Goal: Task Accomplishment & Management: Use online tool/utility

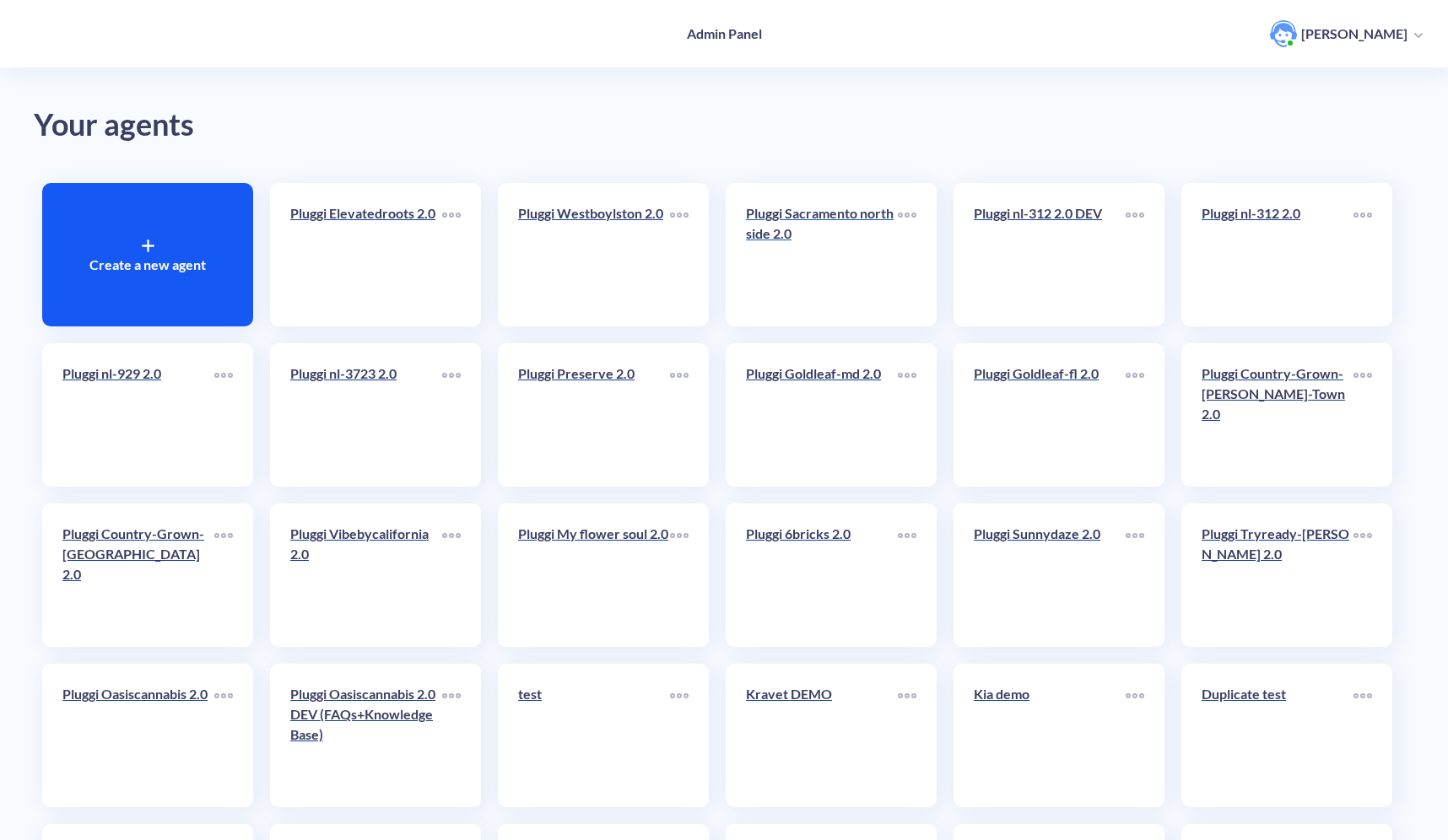
click at [787, 293] on link "Pluggi Sacramento northside 2.0" at bounding box center [822, 254] width 152 height 103
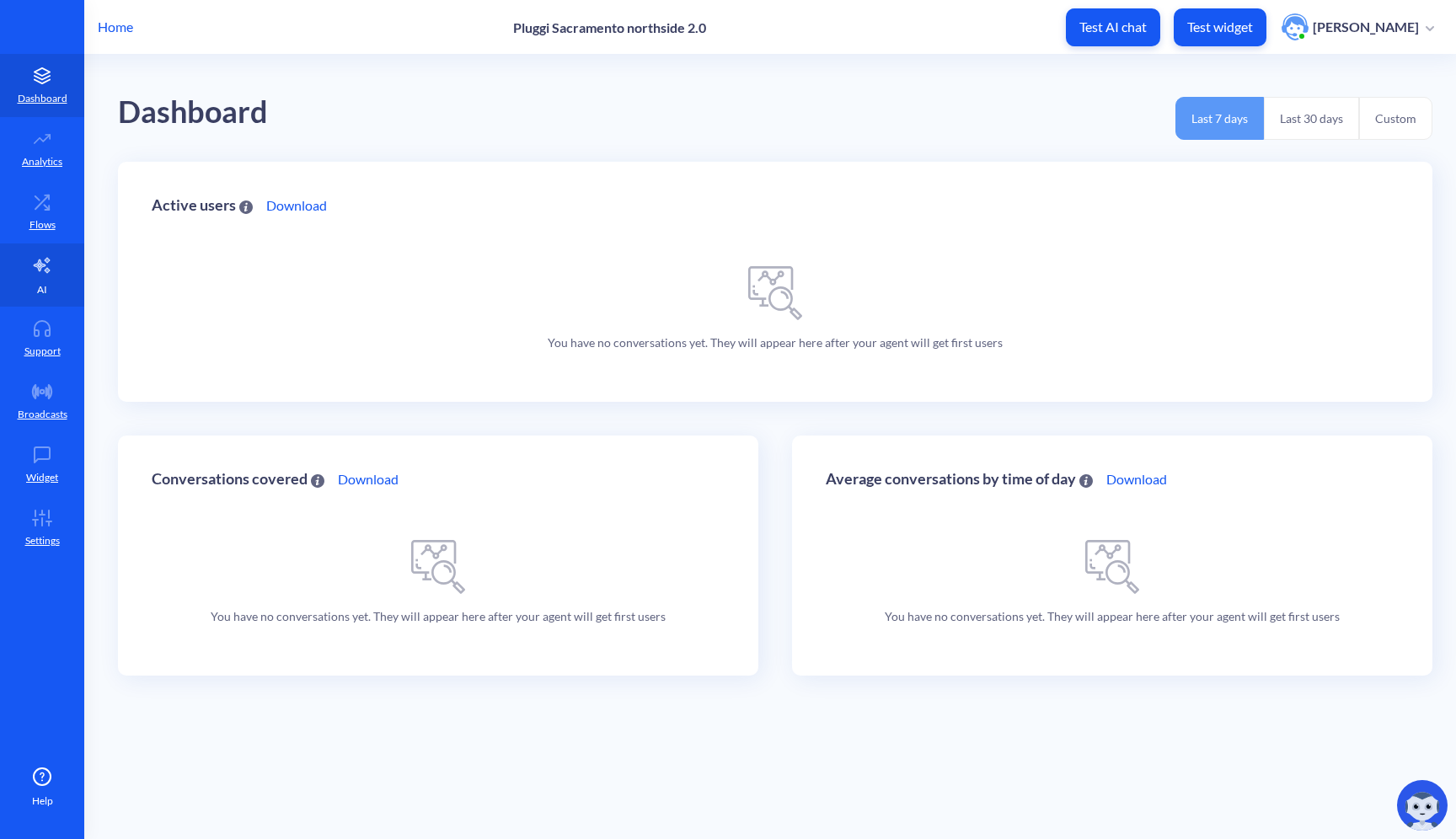
click at [46, 282] on p "AI" at bounding box center [42, 290] width 10 height 15
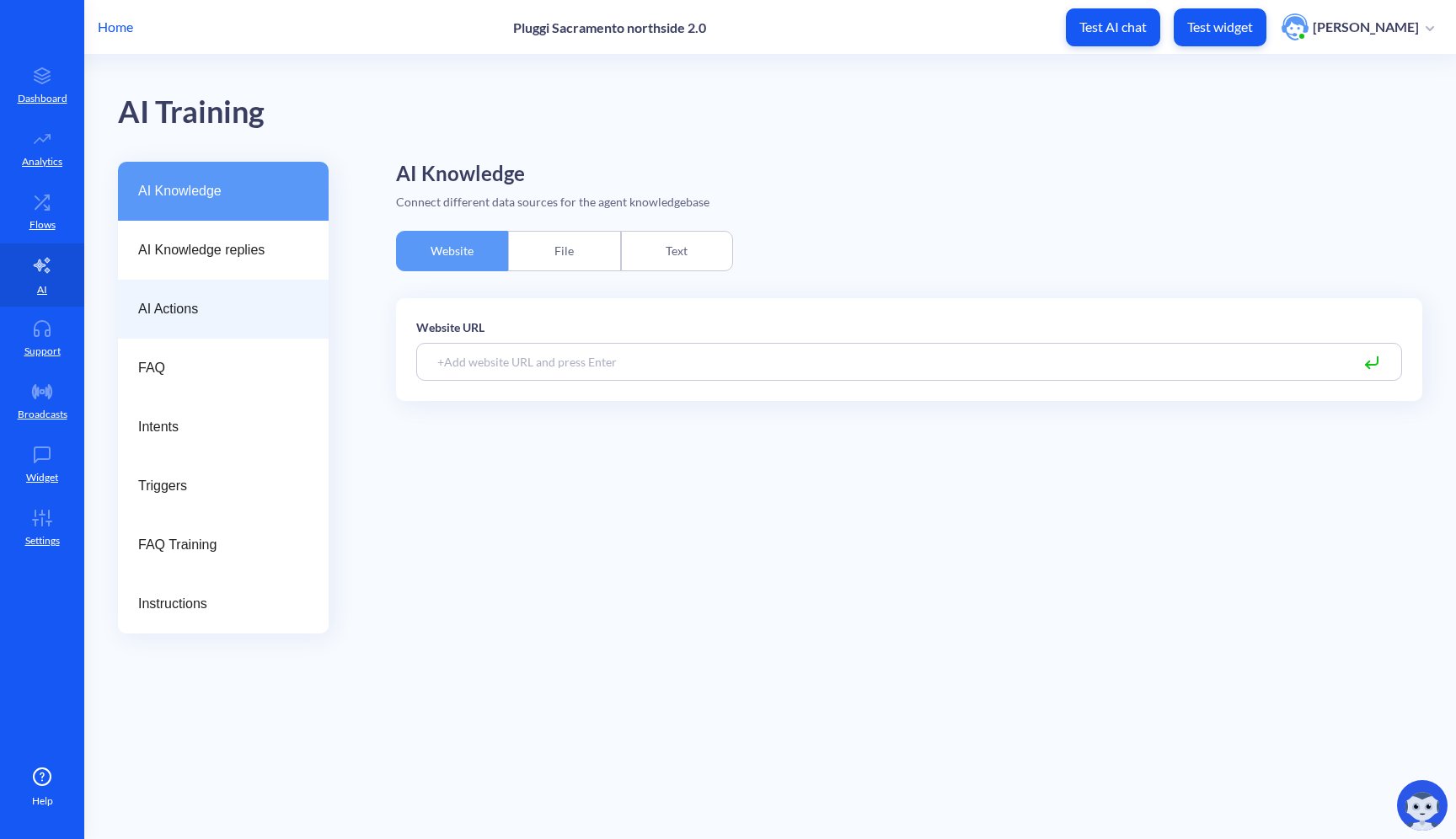
click at [239, 291] on div "AI Actions" at bounding box center [223, 309] width 210 height 59
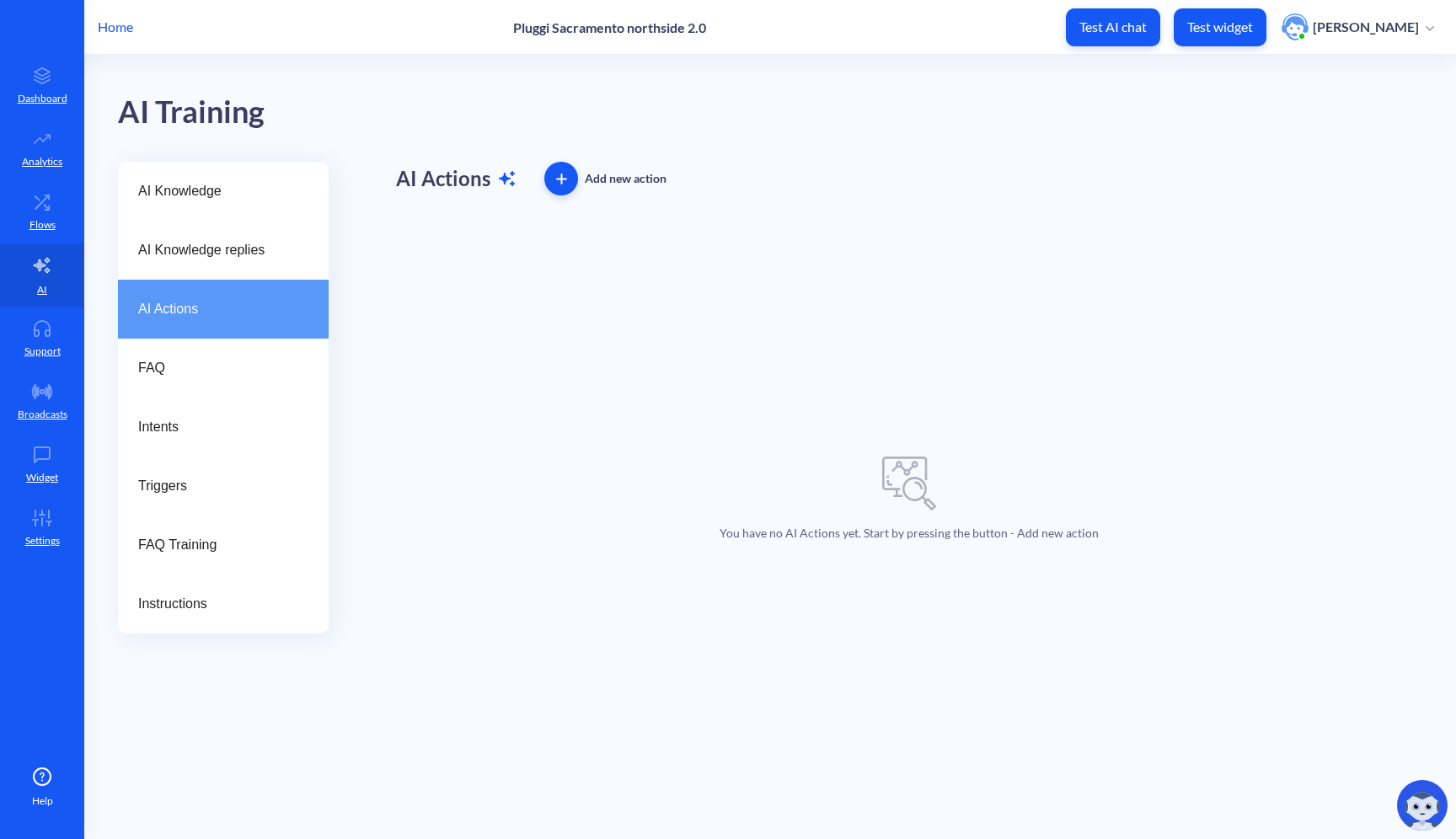
click at [111, 26] on p "Home" at bounding box center [115, 27] width 36 height 20
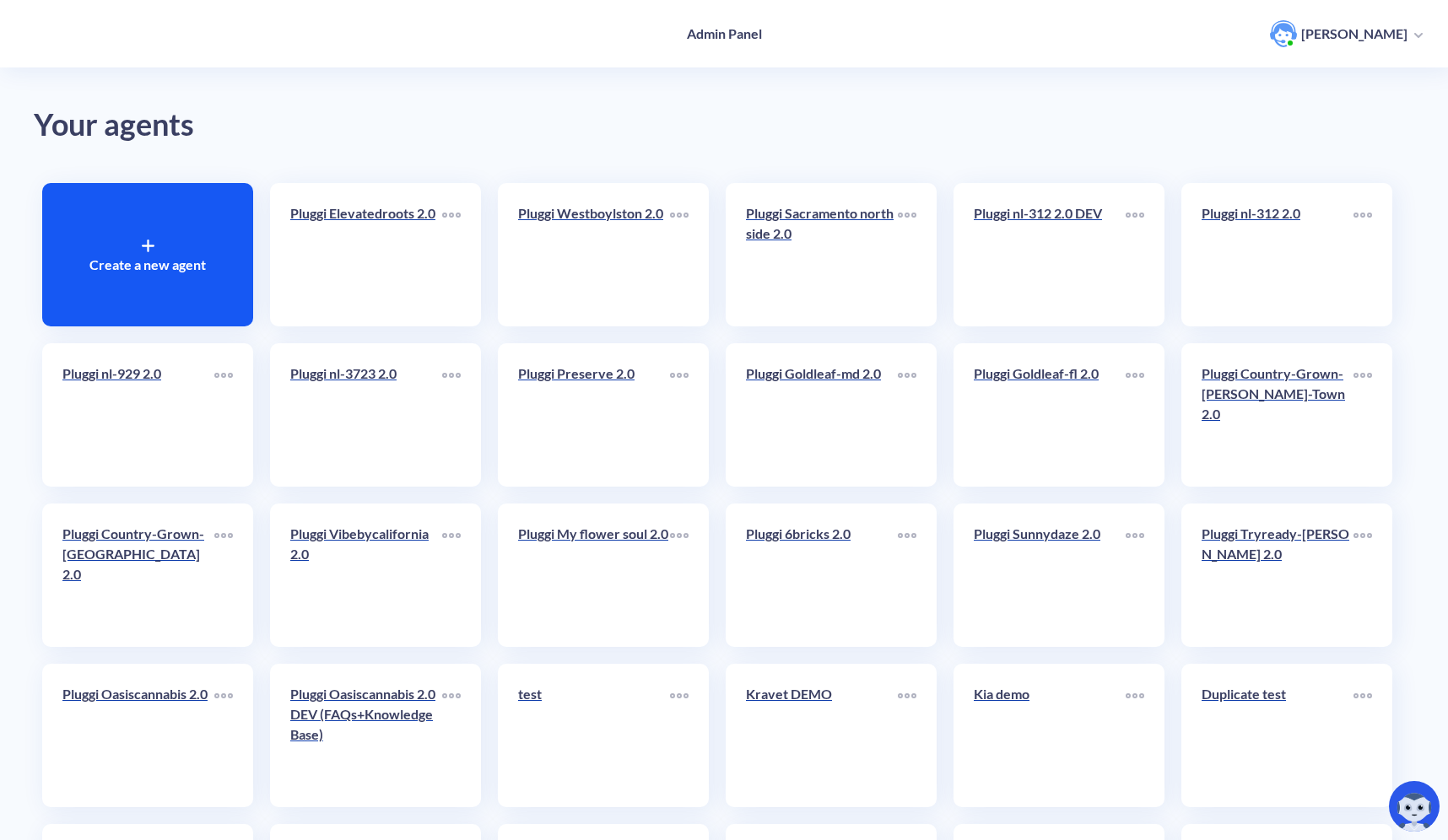
scroll to position [490, 0]
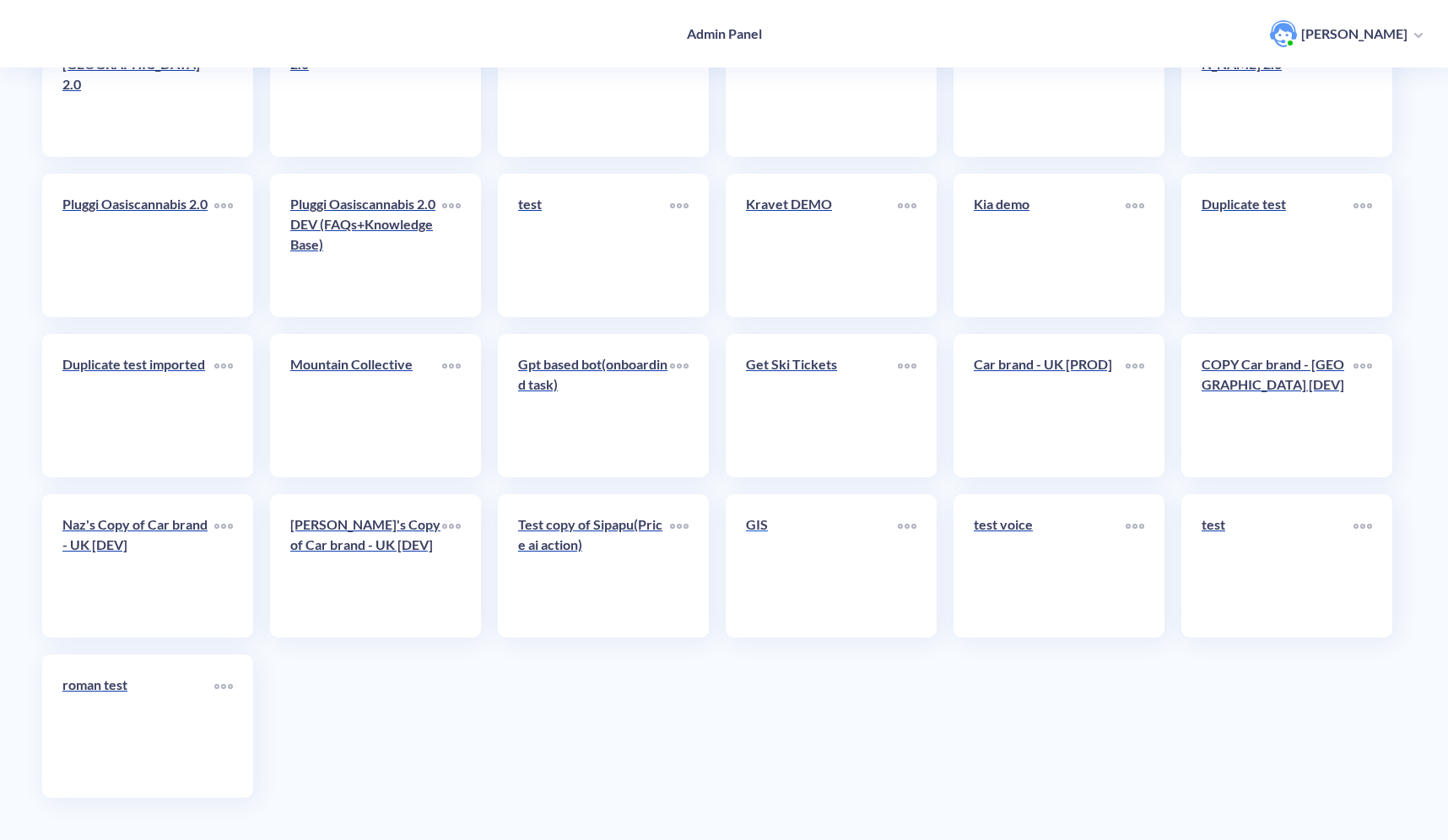
click at [845, 578] on link "GIS" at bounding box center [822, 566] width 152 height 103
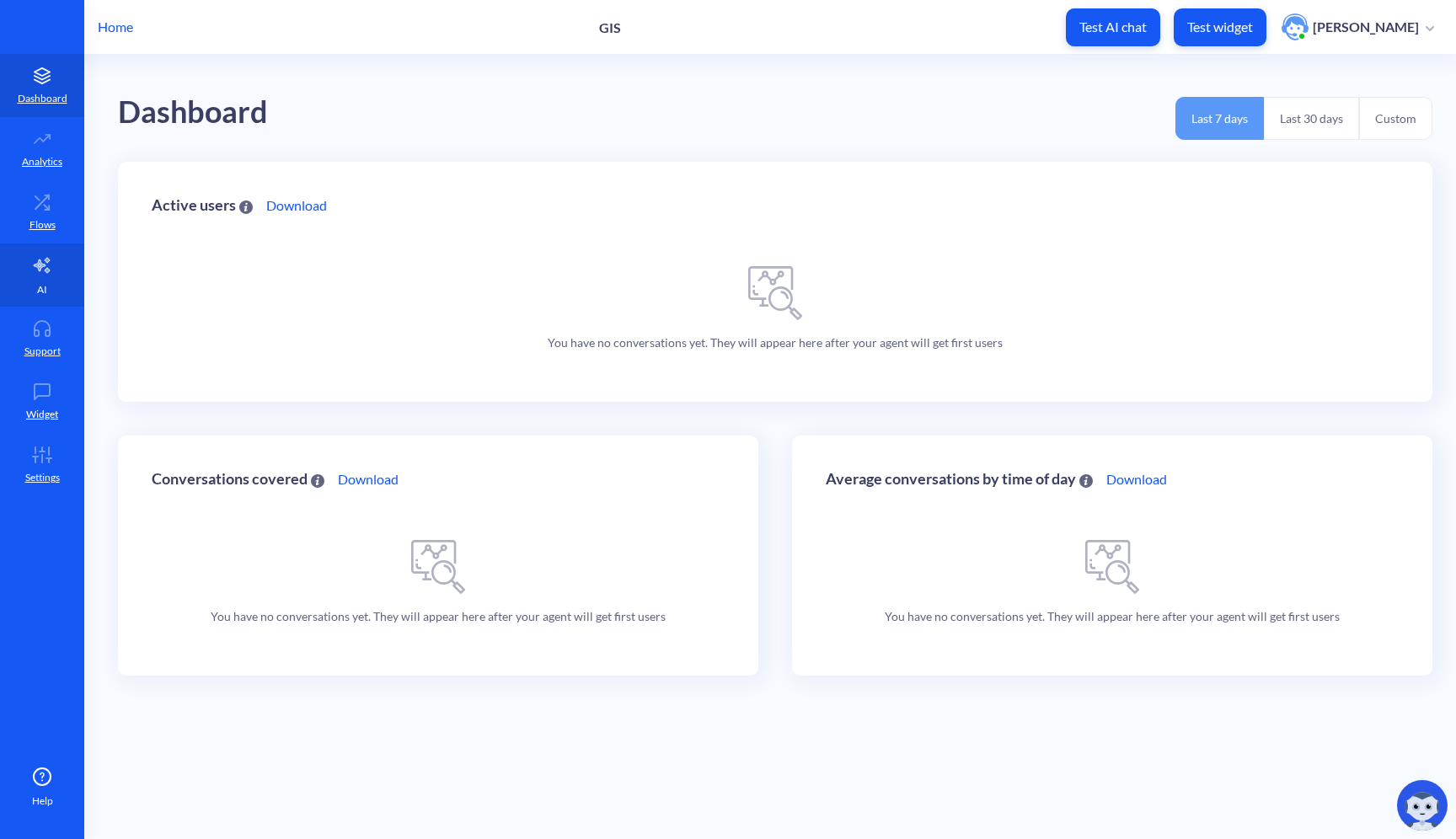
click at [45, 270] on icon at bounding box center [42, 266] width 16 height 15
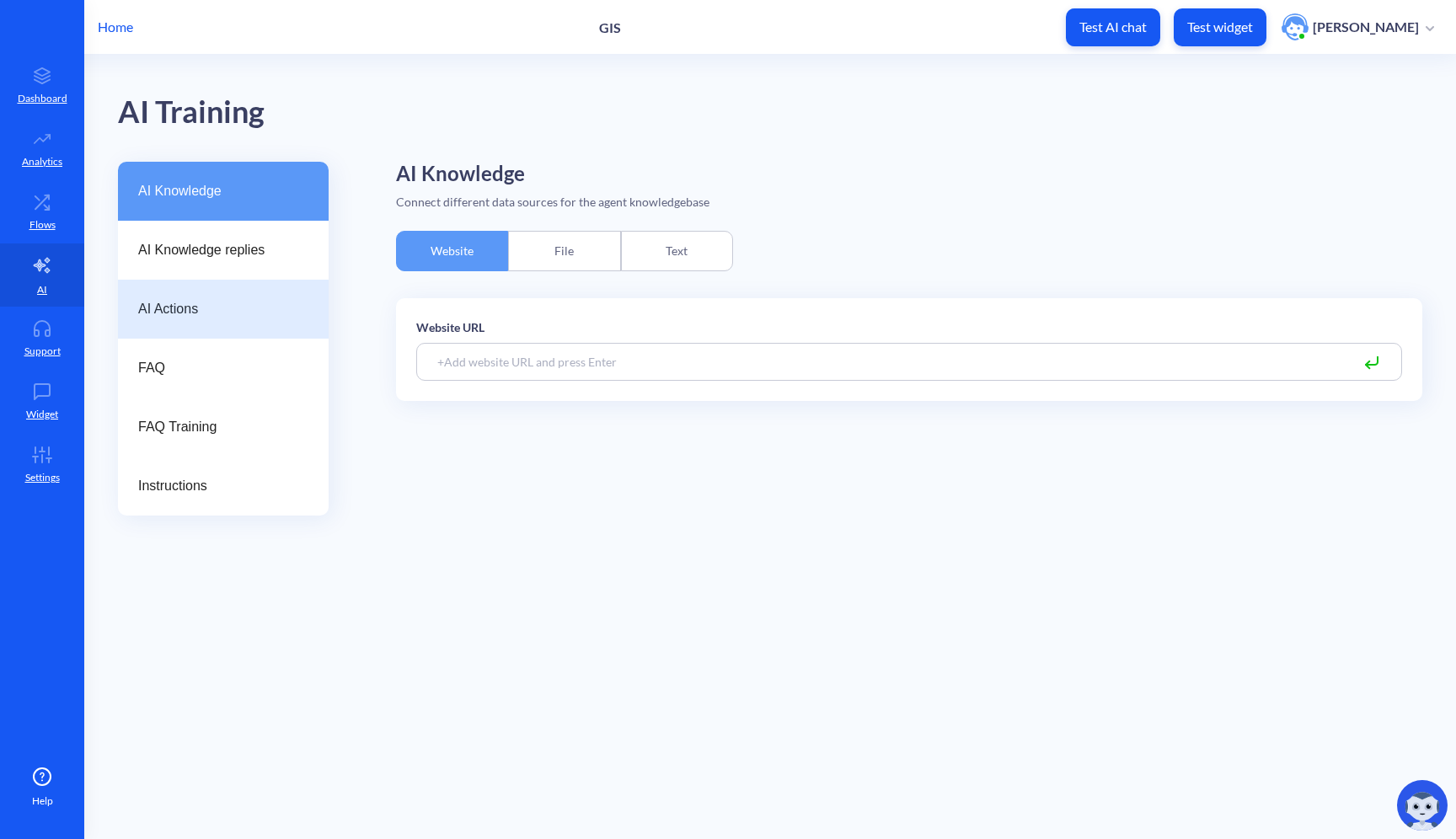
click at [200, 297] on div "AI Actions" at bounding box center [223, 309] width 210 height 59
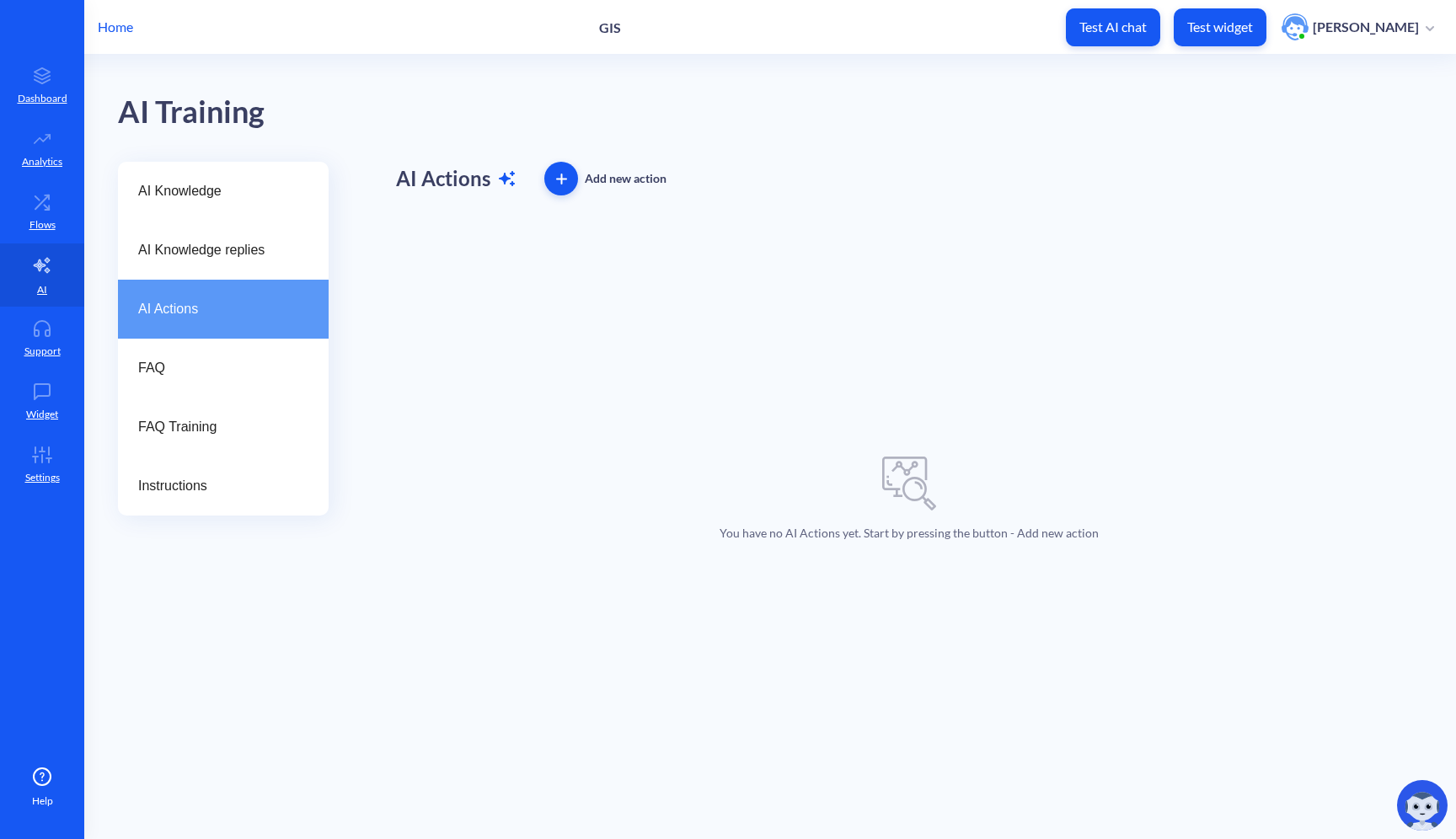
click at [121, 27] on p "Home" at bounding box center [115, 27] width 36 height 20
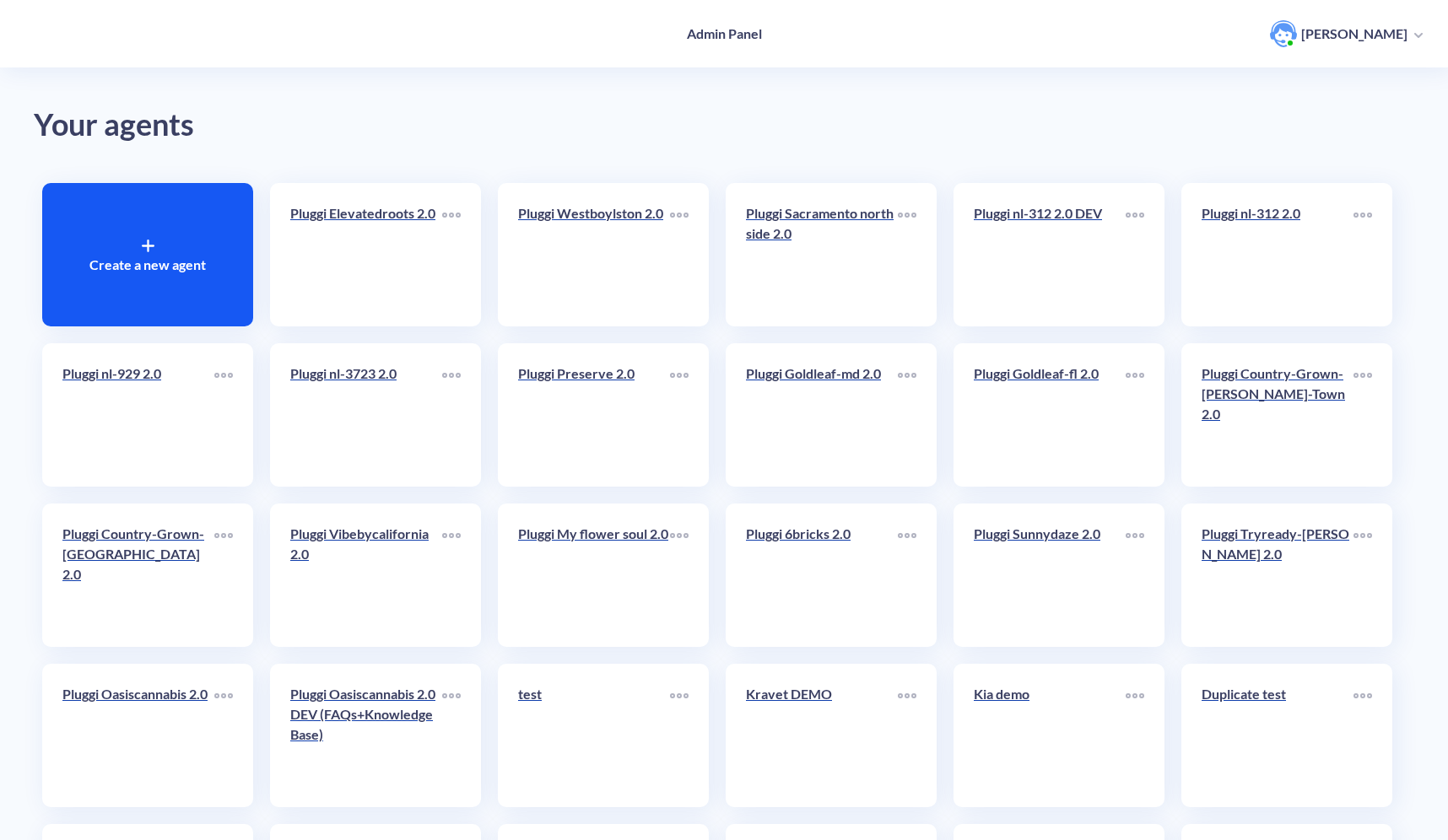
scroll to position [490, 0]
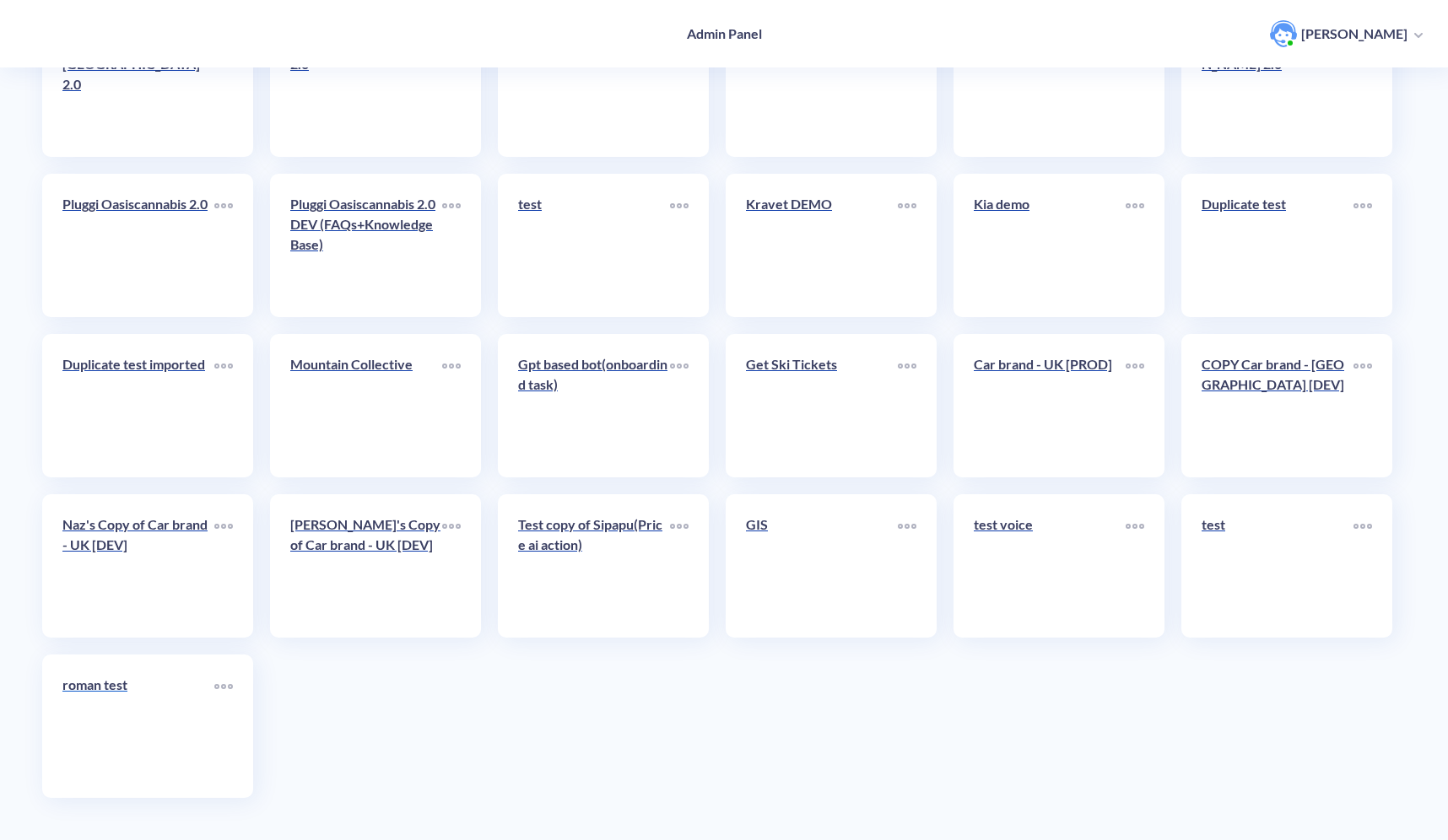
click at [179, 747] on link "roman test" at bounding box center [138, 725] width 152 height 103
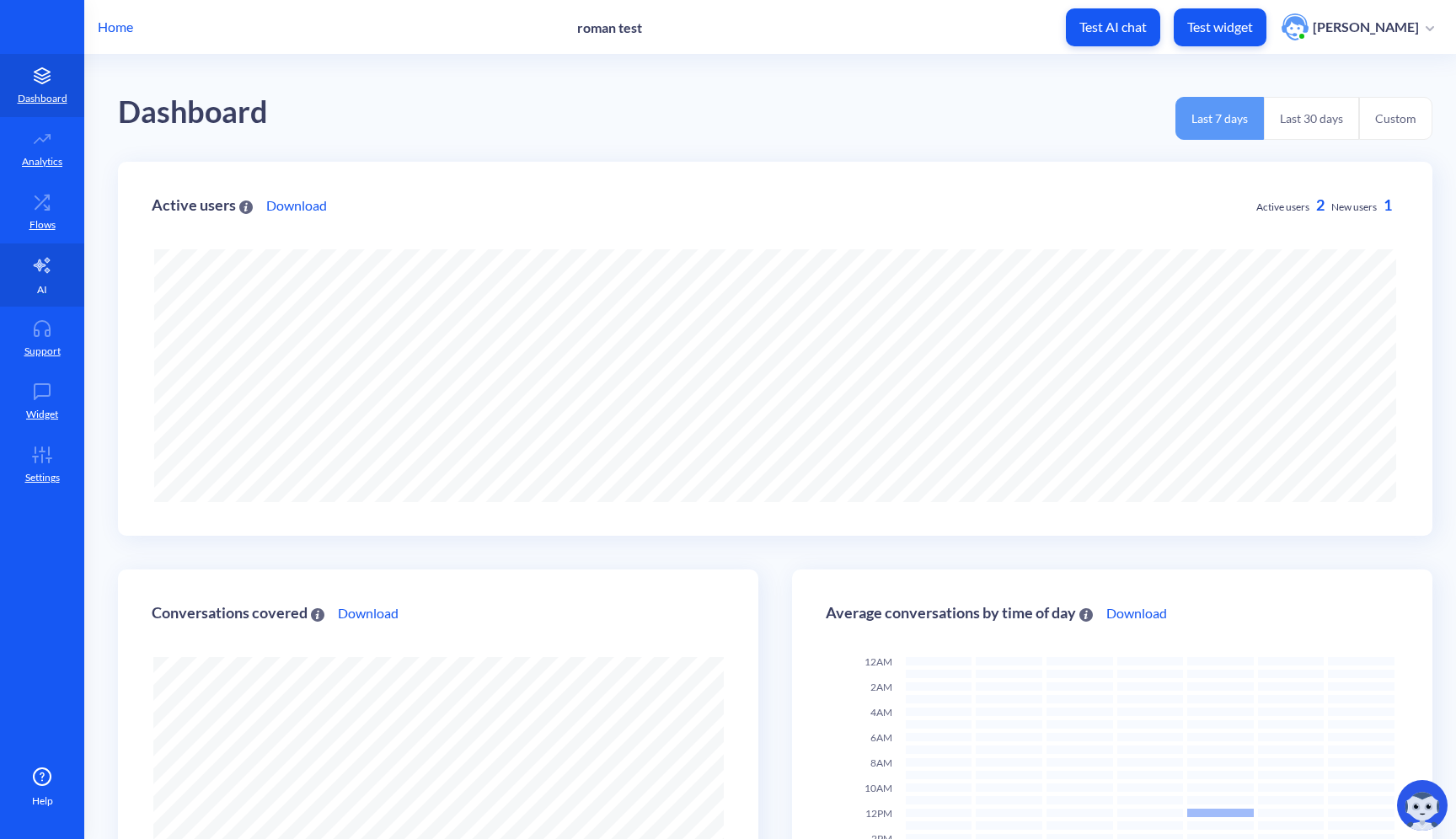
scroll to position [839, 1456]
click at [64, 294] on link "AI" at bounding box center [42, 275] width 84 height 63
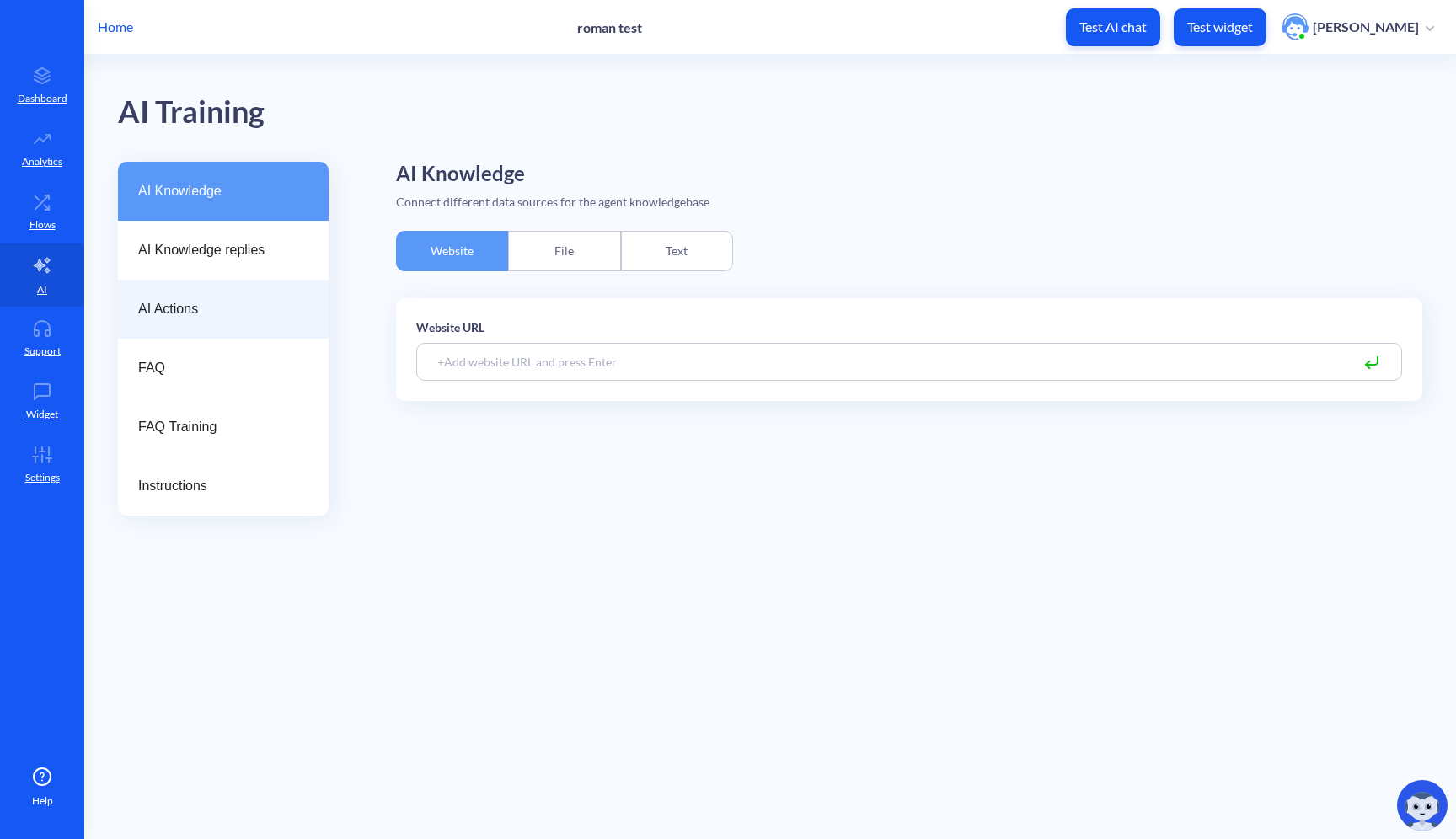
click at [209, 297] on div "AI Actions" at bounding box center [223, 309] width 210 height 59
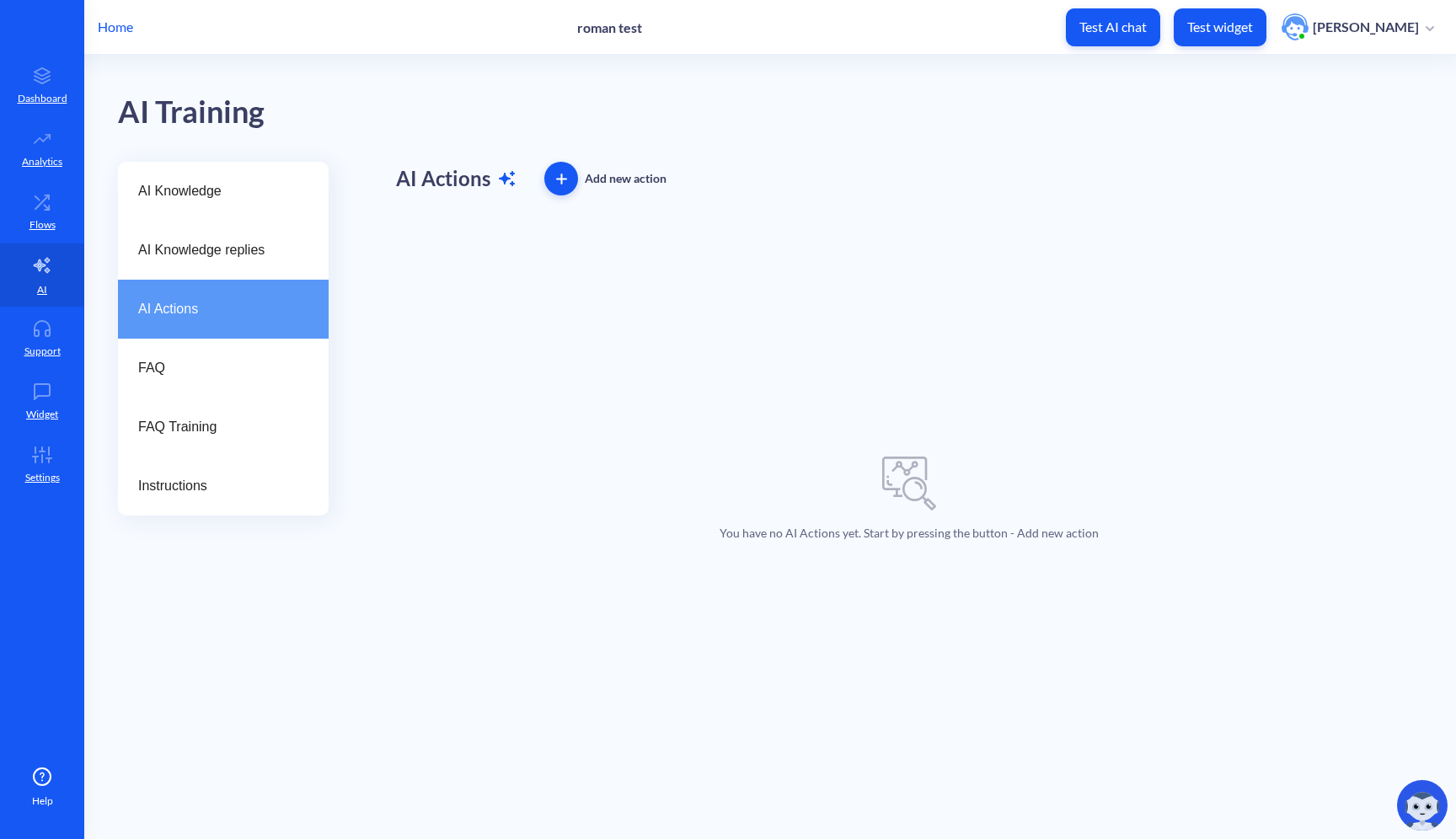
click at [561, 178] on icon "button" at bounding box center [561, 178] width 9 height 0
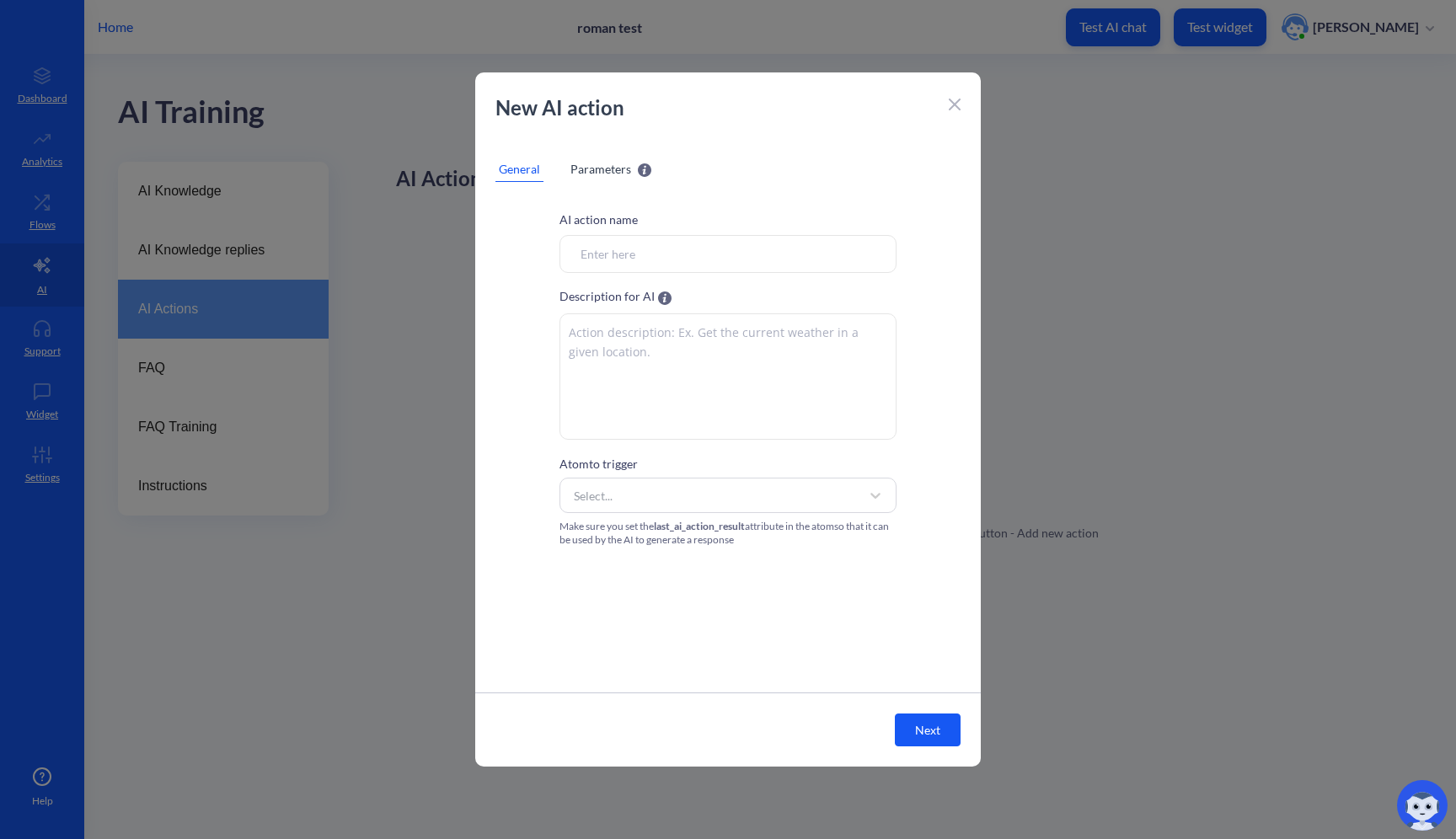
click at [660, 259] on input "Atom to trigger" at bounding box center [727, 254] width 337 height 38
type input "wefc"
click at [658, 361] on textarea "e" at bounding box center [727, 376] width 337 height 126
type textarea "ewfc"
click at [661, 484] on div "Select..." at bounding box center [712, 495] width 294 height 31
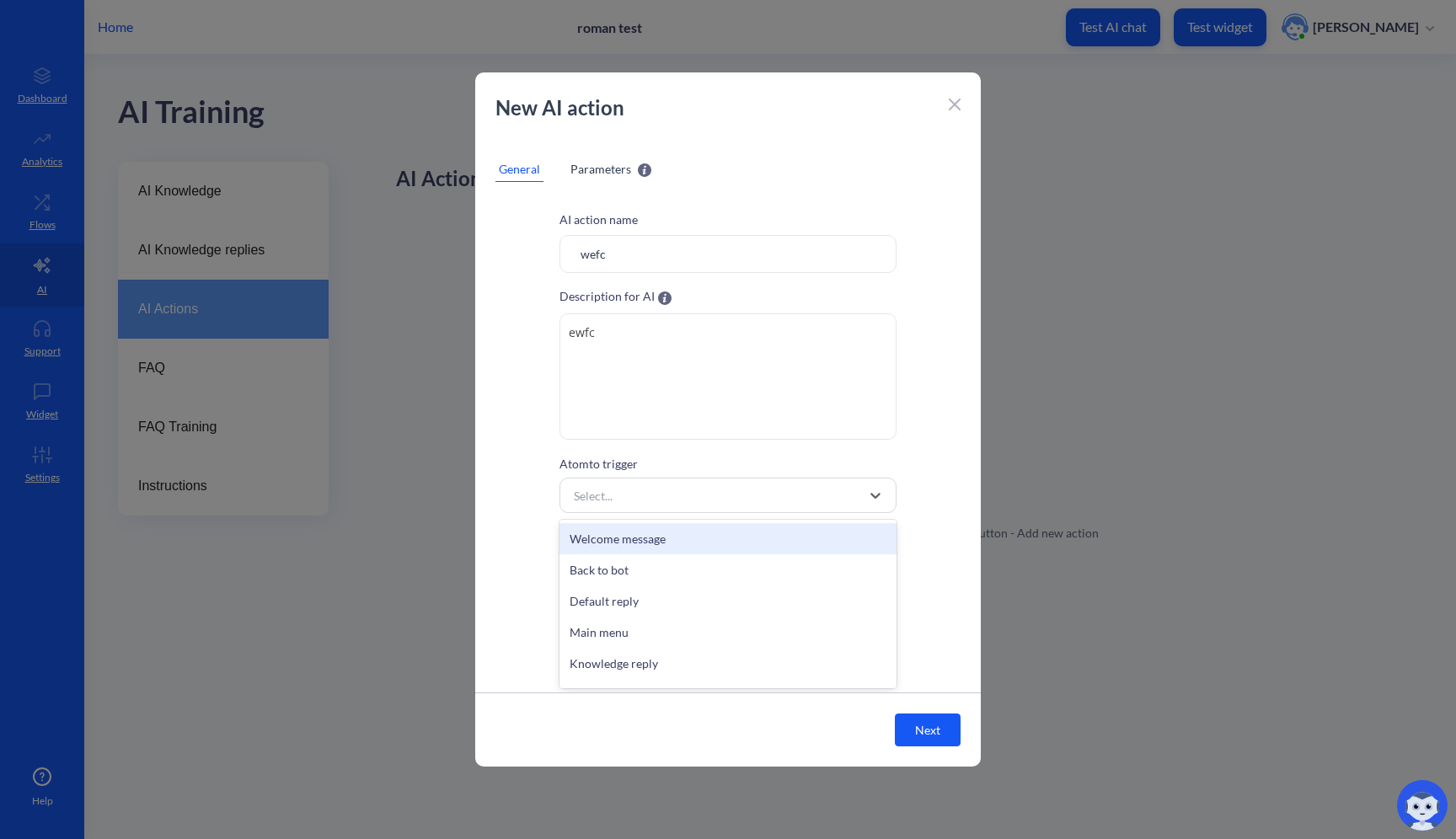
click at [651, 551] on div "Welcome message" at bounding box center [727, 539] width 337 height 31
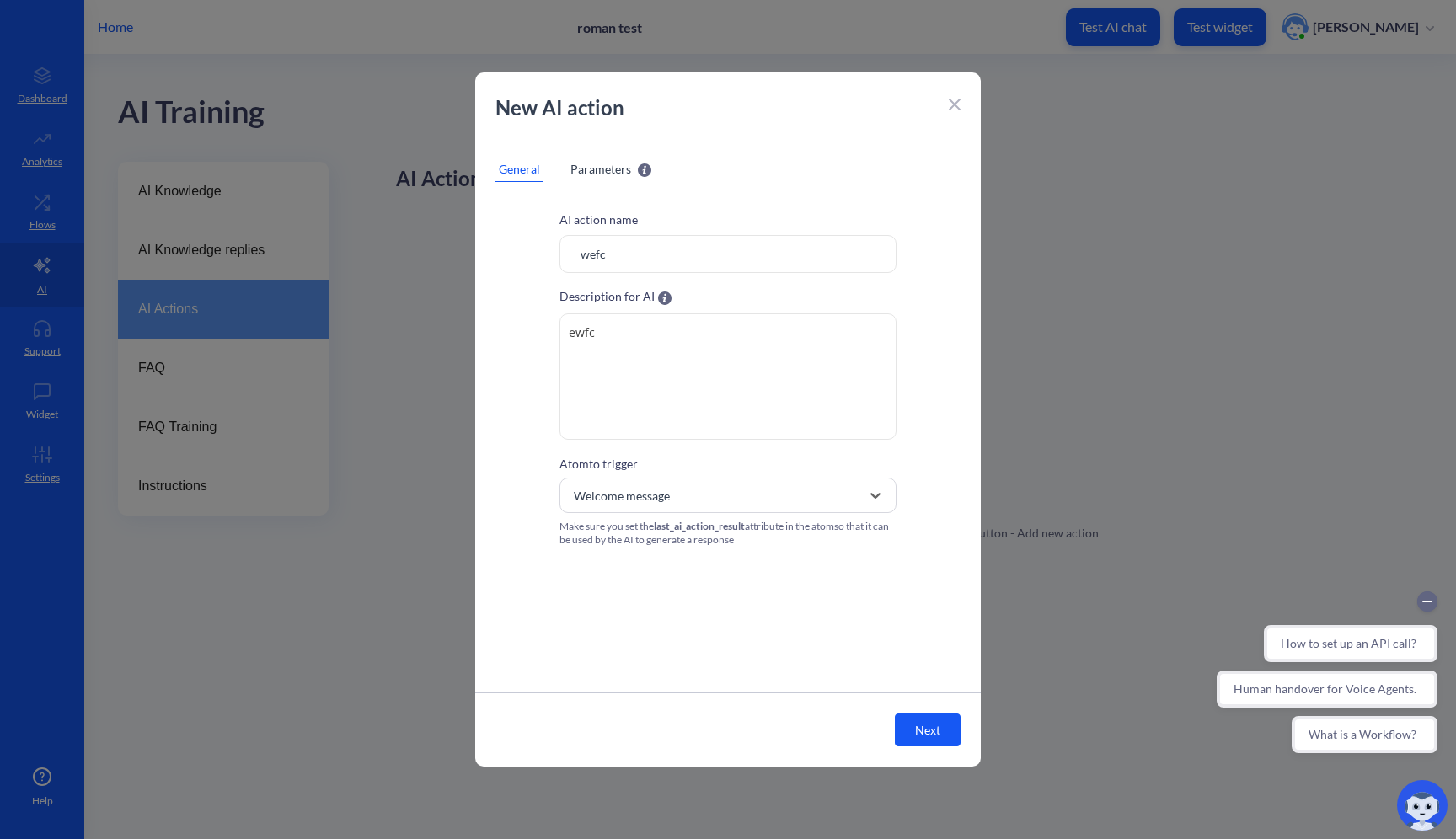
click at [940, 734] on button "Next" at bounding box center [927, 730] width 65 height 33
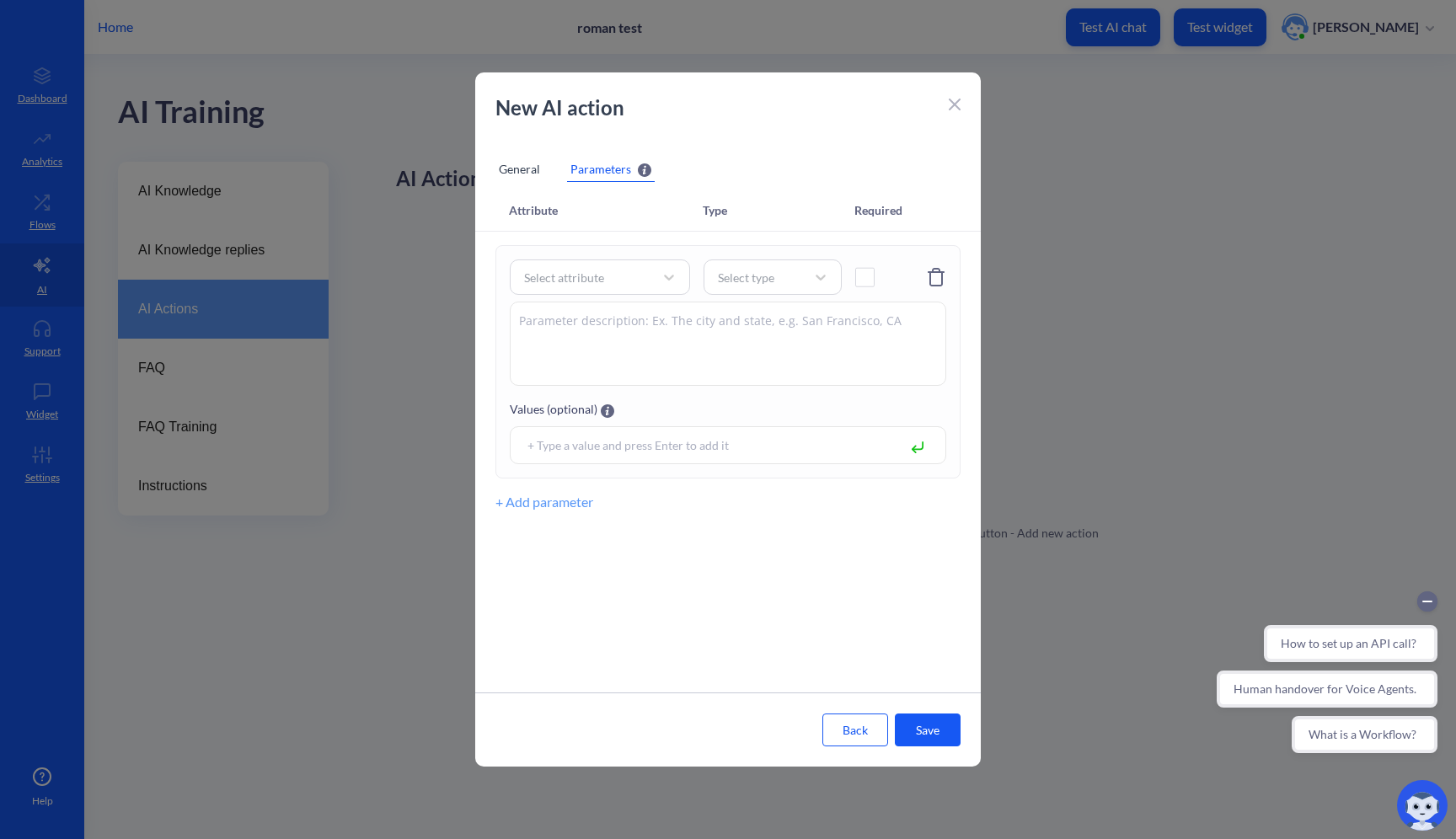
click at [940, 730] on button "Save" at bounding box center [927, 730] width 65 height 33
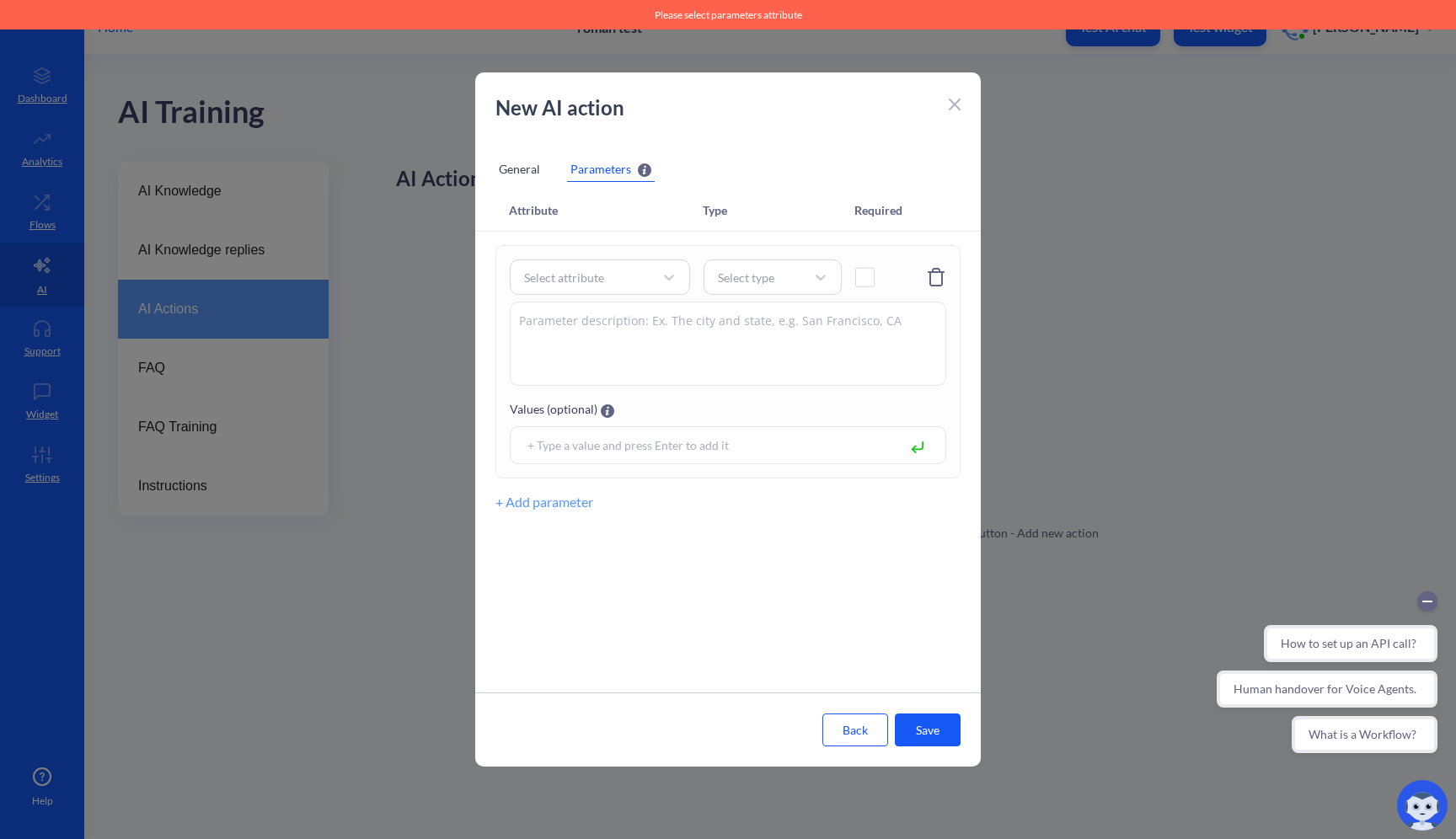
click at [934, 282] on icon at bounding box center [936, 277] width 20 height 20
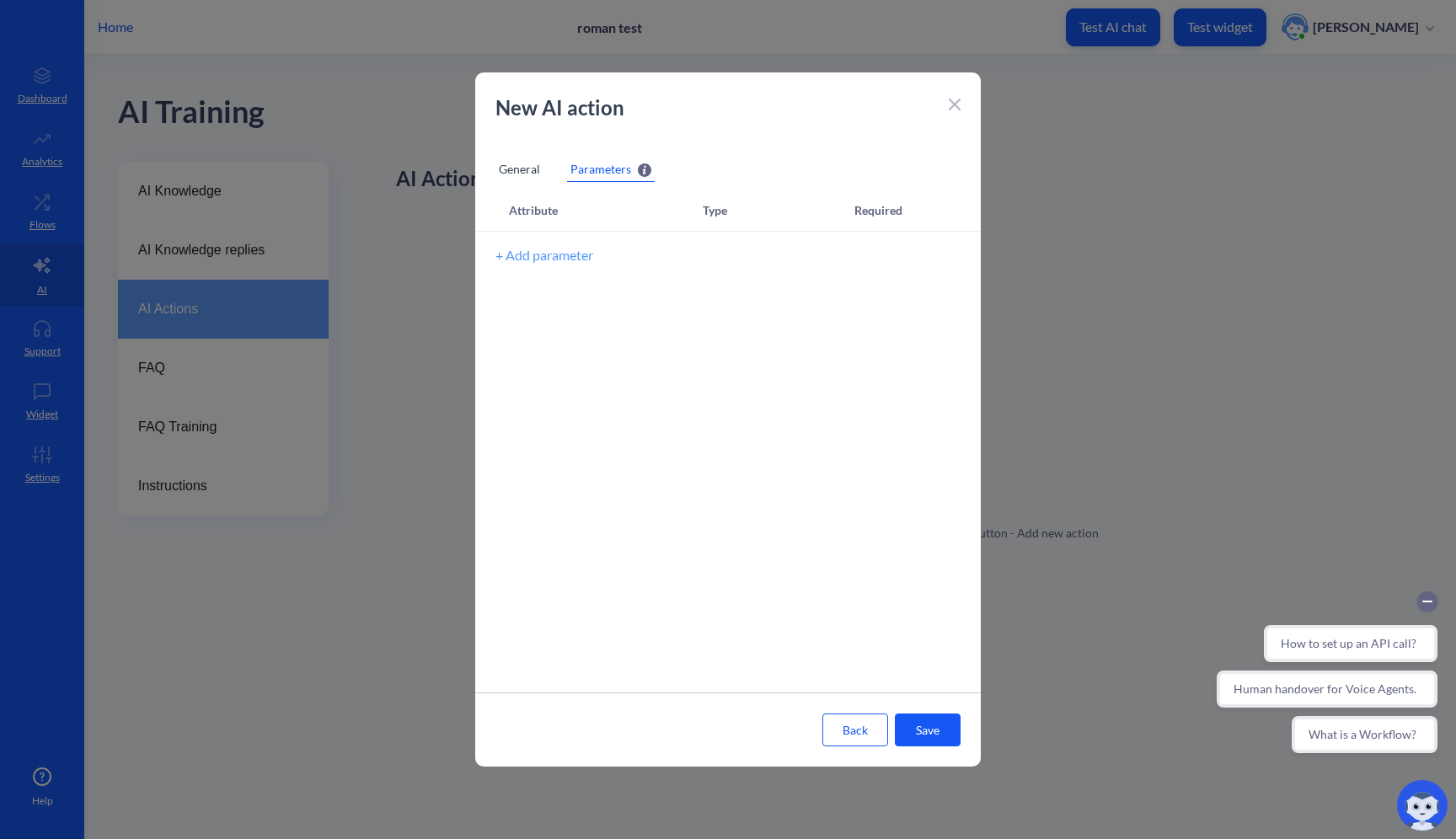
click at [927, 718] on button "Save" at bounding box center [927, 730] width 65 height 33
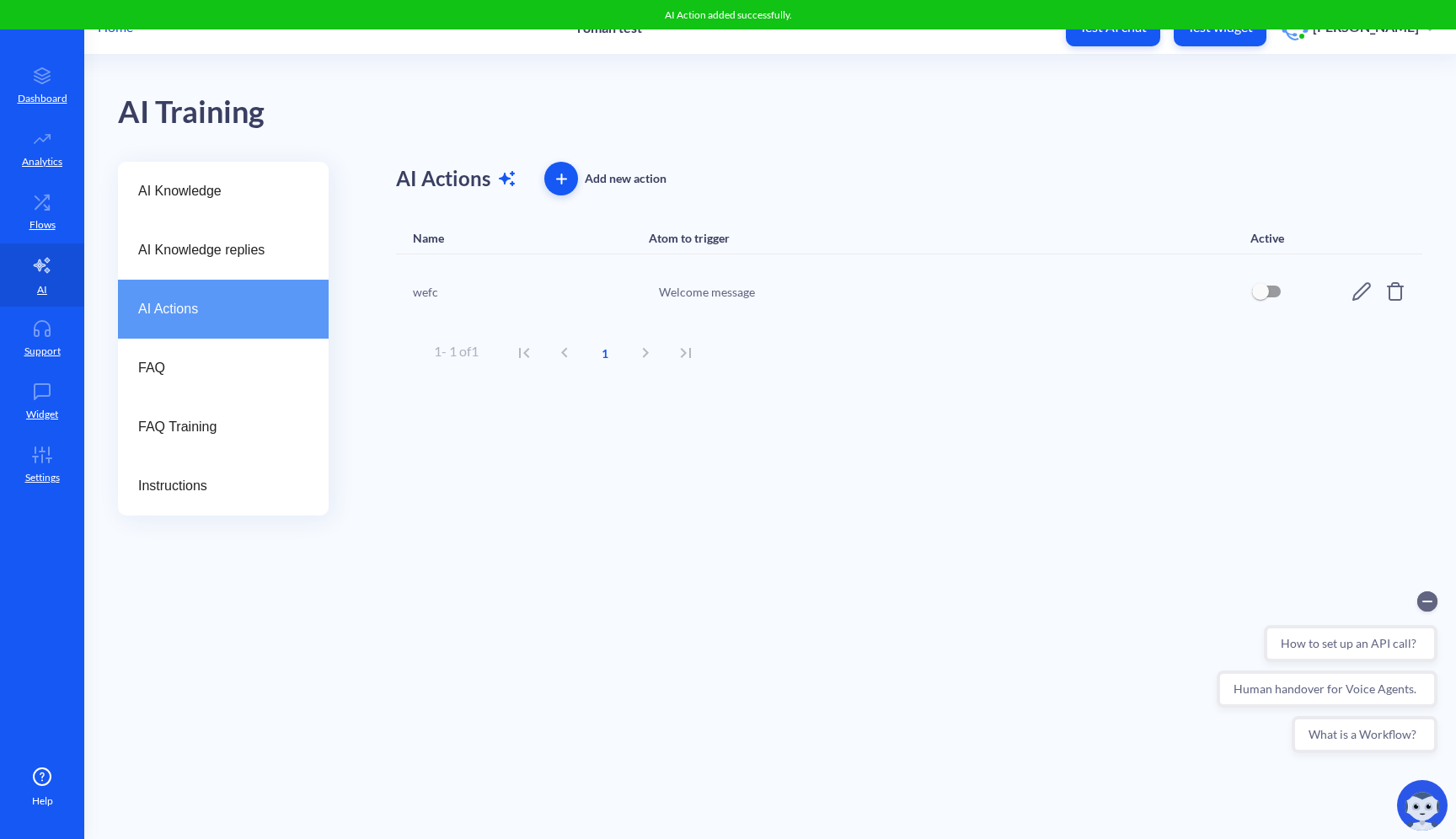
click at [1267, 294] on input "checkbox" at bounding box center [1260, 292] width 41 height 41
click at [1275, 300] on input "checkbox" at bounding box center [1274, 292] width 41 height 41
click at [1266, 294] on input "checkbox" at bounding box center [1260, 292] width 41 height 41
click at [1266, 294] on input "checkbox" at bounding box center [1274, 292] width 41 height 41
click at [1265, 297] on input "checkbox" at bounding box center [1260, 292] width 41 height 41
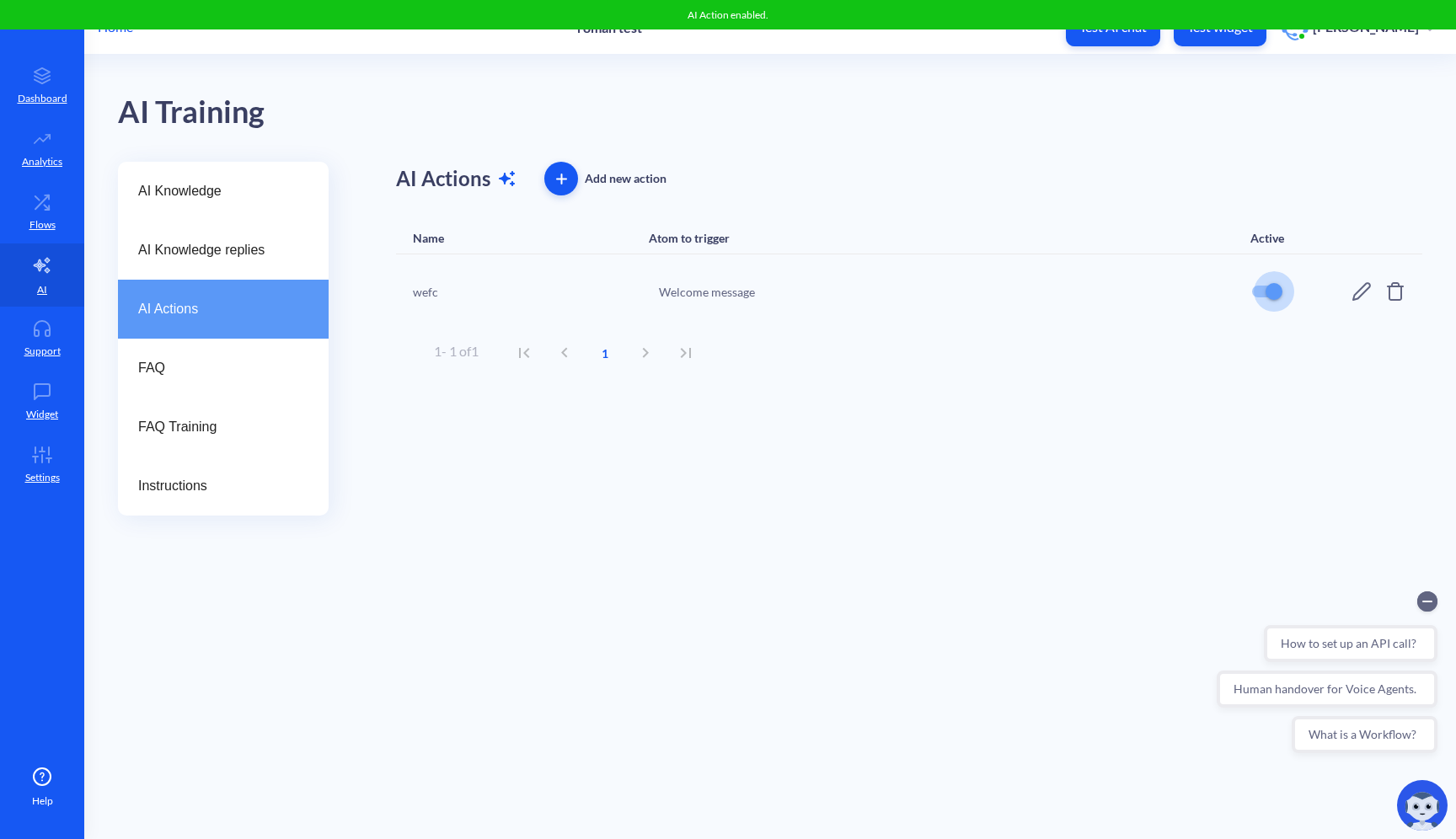
click at [1268, 299] on input "checkbox" at bounding box center [1274, 292] width 41 height 41
click at [1231, 141] on div "AI Training" at bounding box center [770, 109] width 1304 height 107
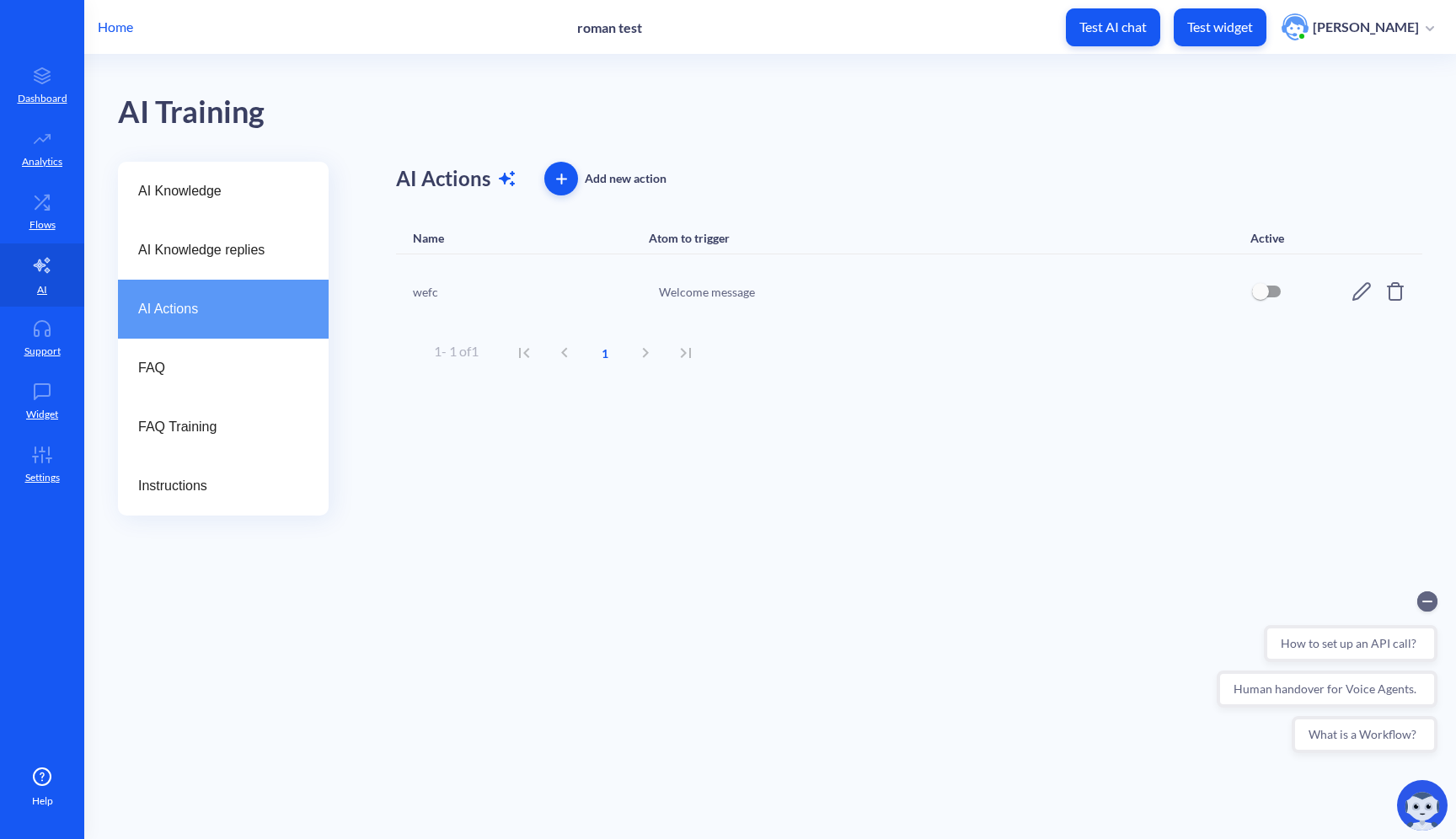
click at [1265, 293] on input "checkbox" at bounding box center [1260, 292] width 41 height 41
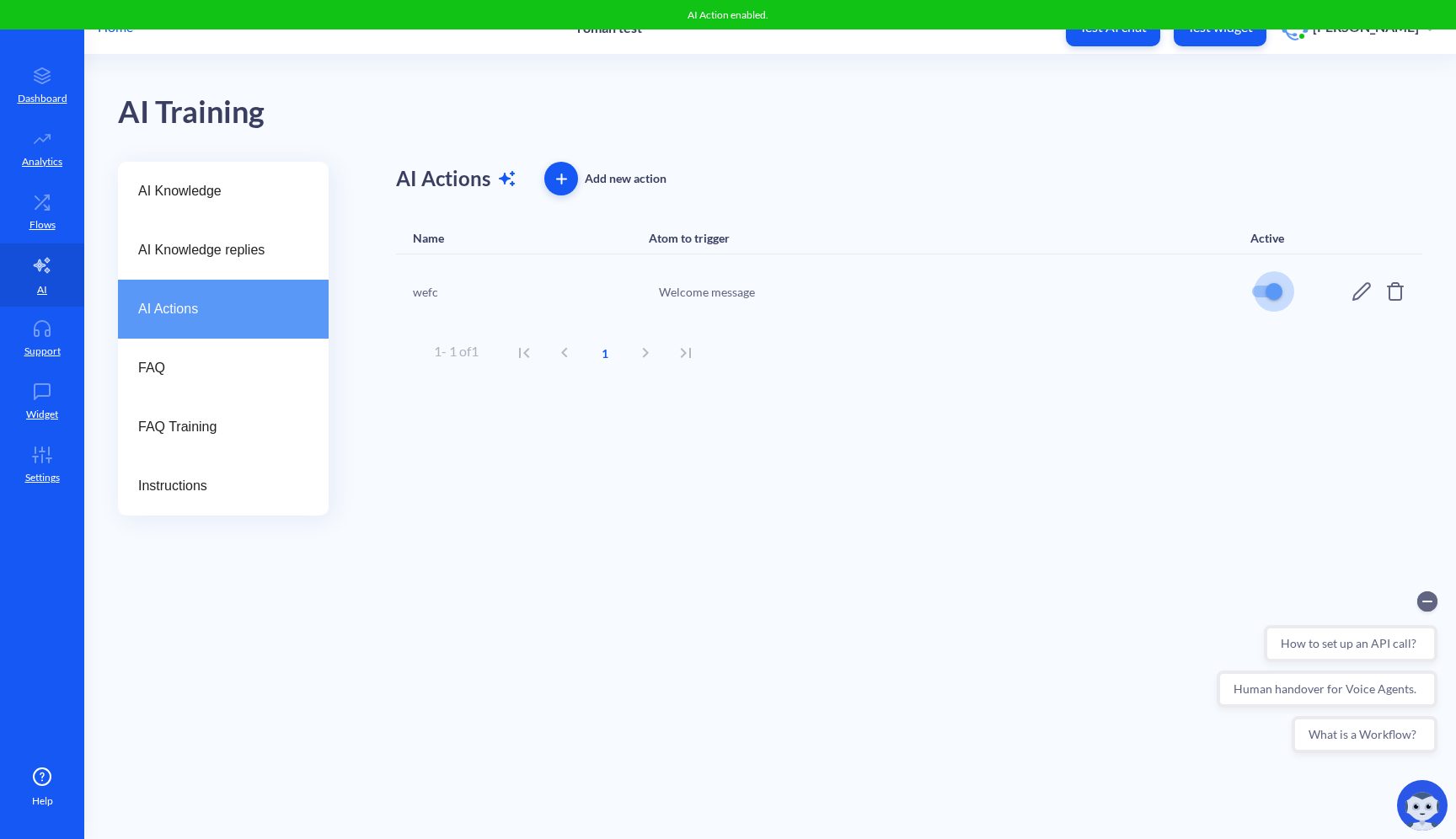
click at [1275, 296] on input "checkbox" at bounding box center [1274, 292] width 41 height 41
checkbox input "false"
click at [1056, 183] on div "AI Actions Add new action" at bounding box center [909, 179] width 1026 height 34
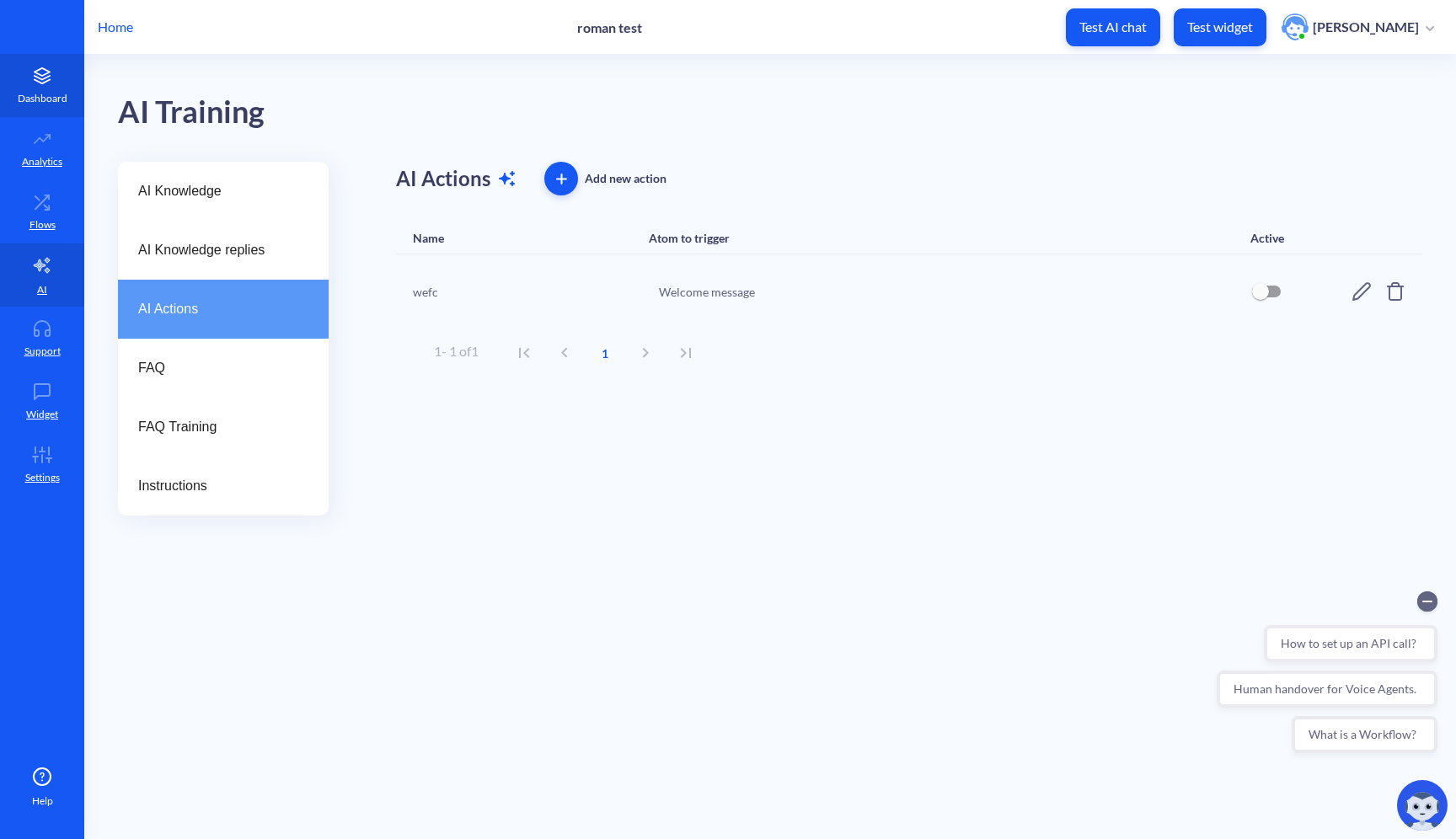
click at [36, 92] on p "Dashboard" at bounding box center [42, 98] width 50 height 15
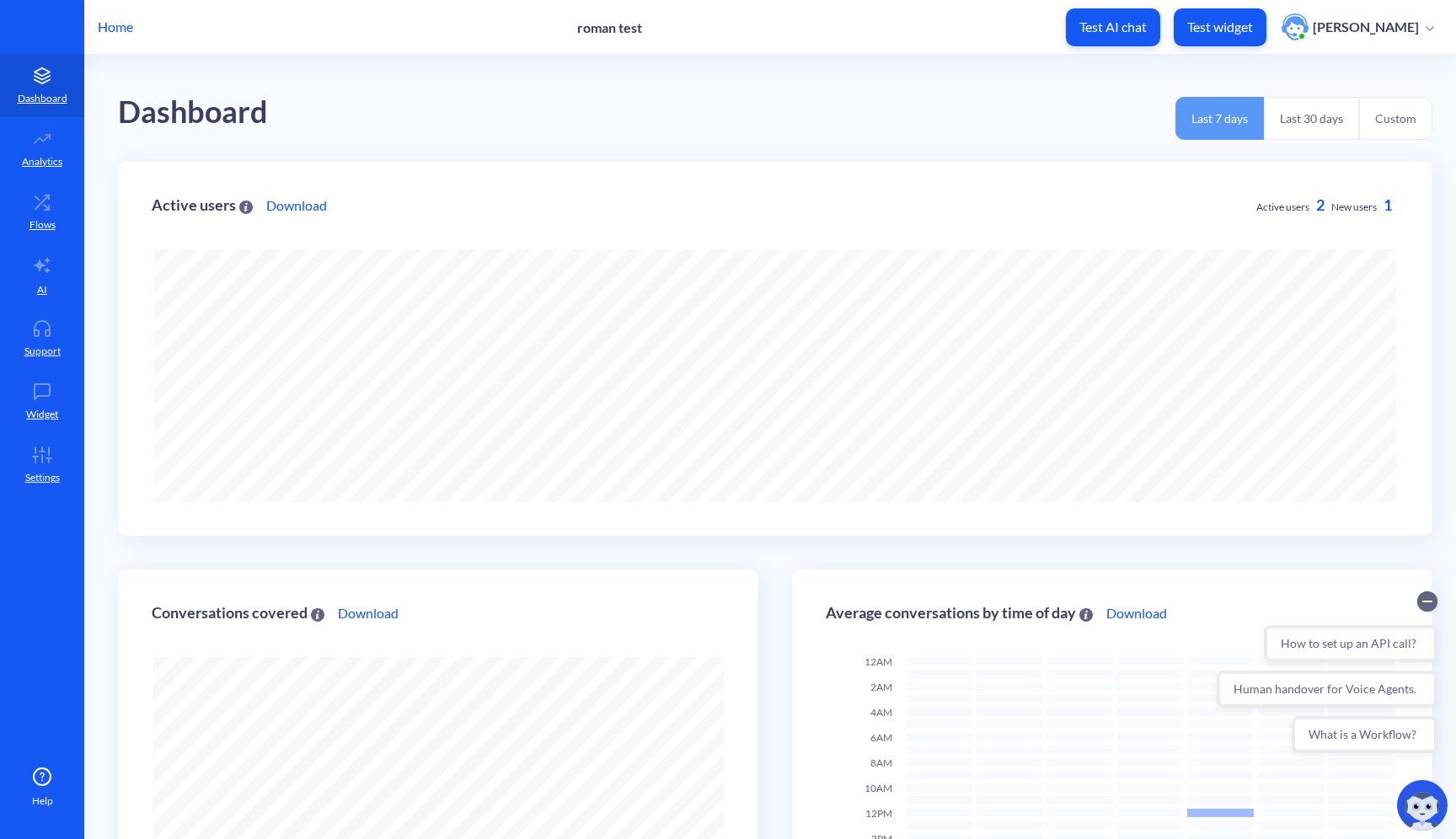
scroll to position [839, 1456]
click at [1315, 95] on div "Last 7 days Last 30 days Custom" at bounding box center [1303, 121] width 257 height 77
click at [1308, 123] on button "Last 30 days" at bounding box center [1311, 118] width 95 height 43
click at [1385, 122] on button "Custom" at bounding box center [1395, 118] width 73 height 43
click at [1204, 115] on button "Last 7 days" at bounding box center [1219, 118] width 88 height 43
